Goal: Navigation & Orientation: Find specific page/section

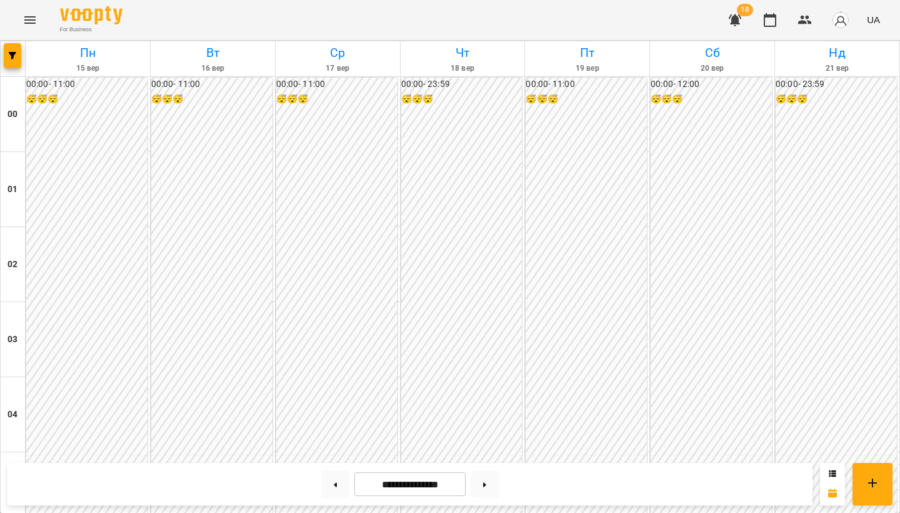
scroll to position [1329, 0]
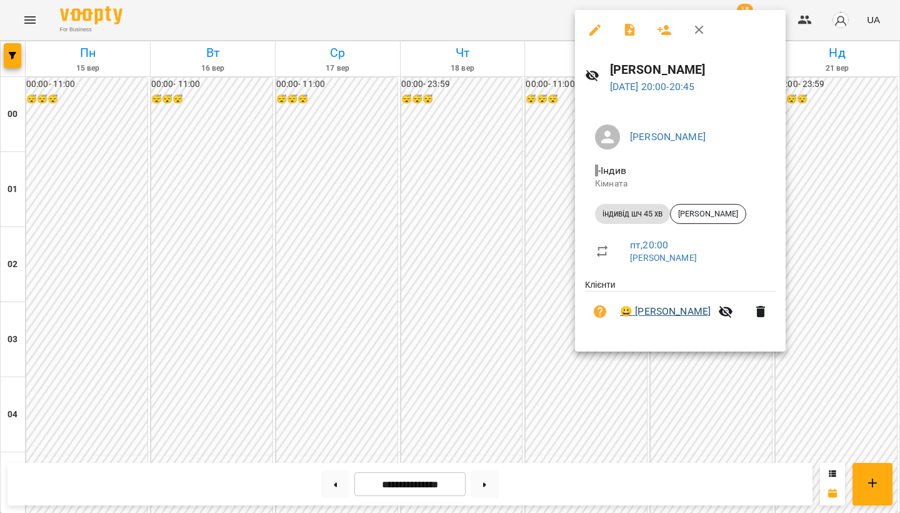
click at [239, 309] on link "😀 [PERSON_NAME]" at bounding box center [665, 311] width 91 height 15
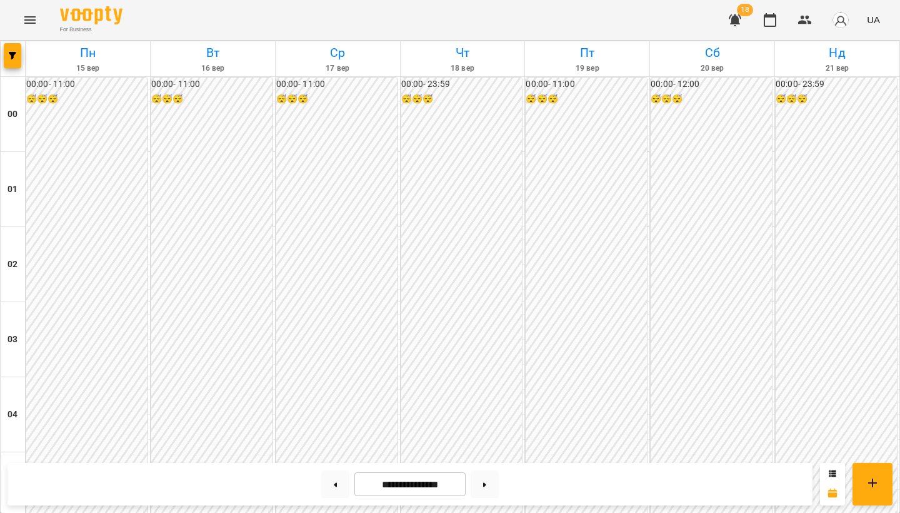
scroll to position [1421, 0]
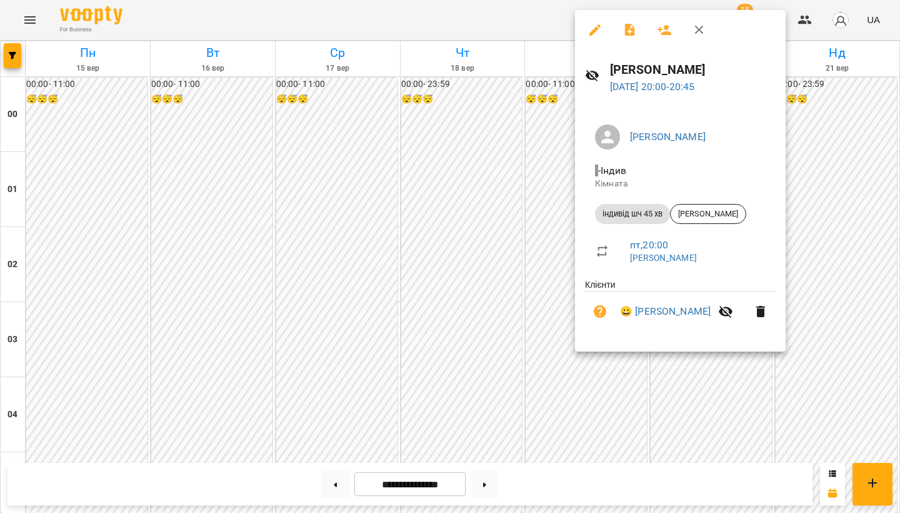
click at [24, 23] on div at bounding box center [450, 256] width 900 height 513
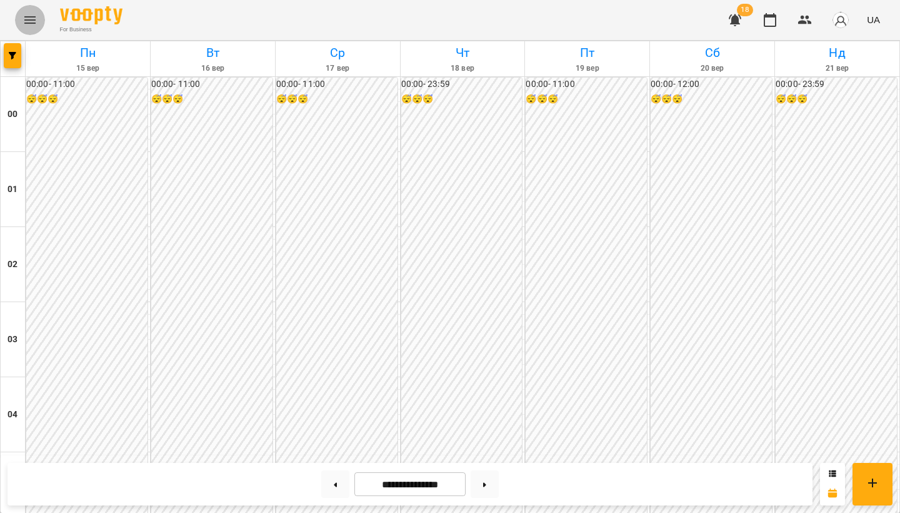
click at [28, 13] on icon "Menu" at bounding box center [30, 20] width 15 height 15
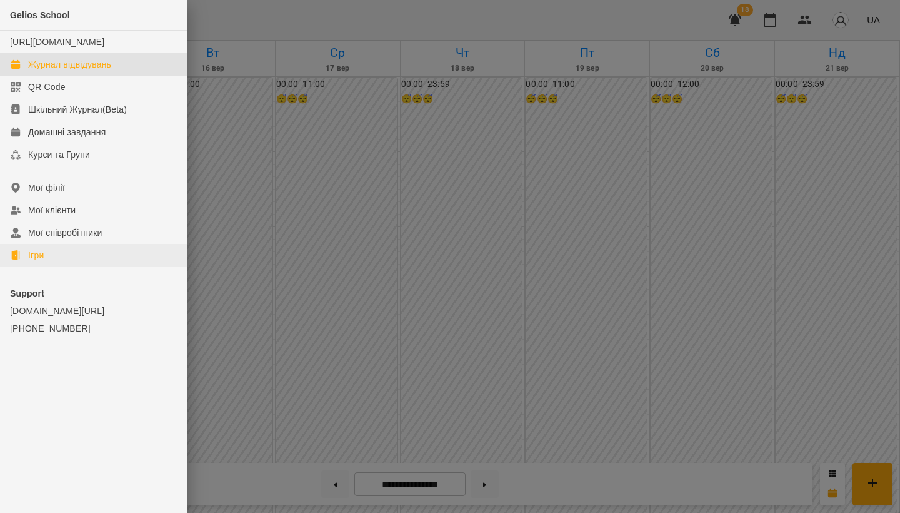
click at [59, 263] on link "Ігри" at bounding box center [93, 255] width 187 height 23
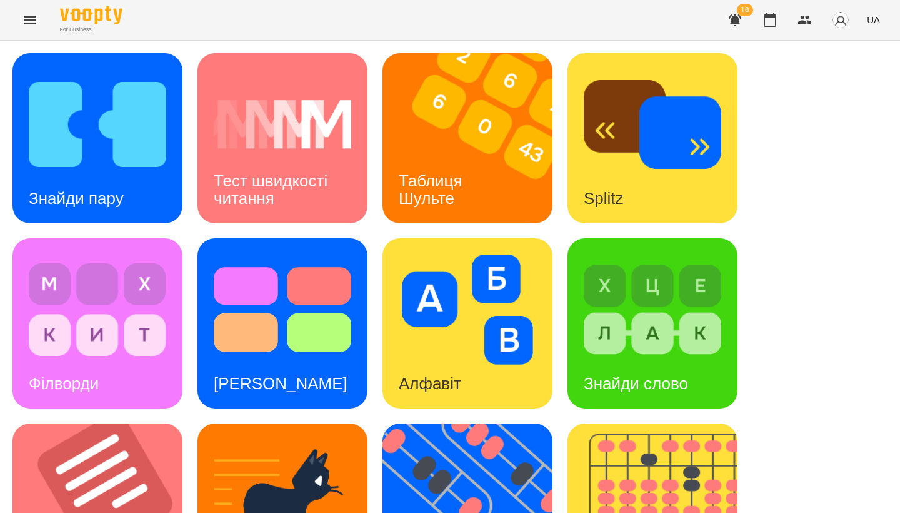
scroll to position [423, 0]
